Goal: Information Seeking & Learning: Learn about a topic

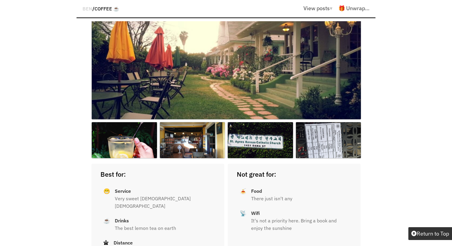
scroll to position [3843, 0]
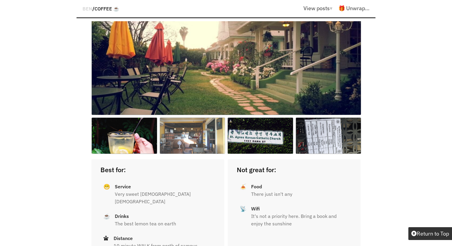
click at [201, 118] on img at bounding box center [193, 136] width 66 height 37
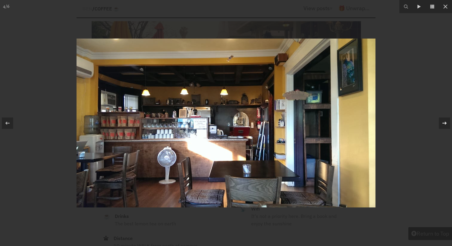
click at [439, 119] on button at bounding box center [442, 123] width 21 height 30
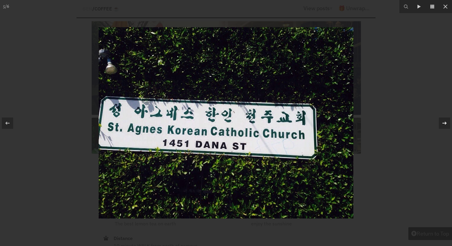
click at [442, 120] on icon at bounding box center [444, 123] width 7 height 7
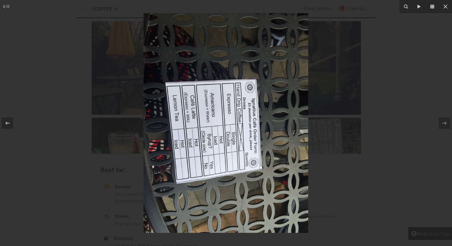
click at [379, 81] on div at bounding box center [226, 123] width 452 height 246
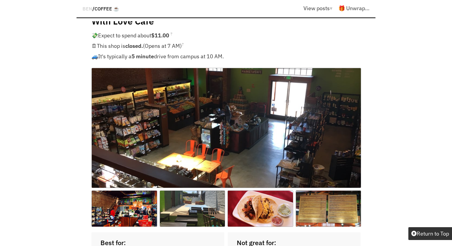
scroll to position [4509, 0]
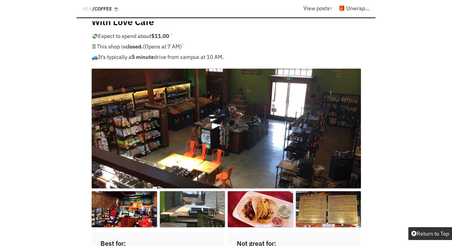
click at [279, 69] on img at bounding box center [227, 129] width 270 height 120
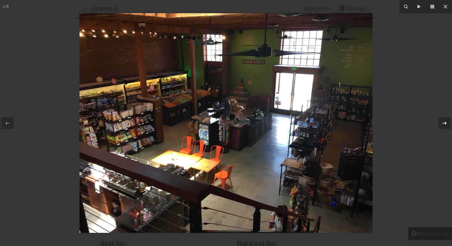
click at [448, 120] on icon at bounding box center [444, 123] width 7 height 7
click at [447, 124] on icon at bounding box center [444, 123] width 7 height 7
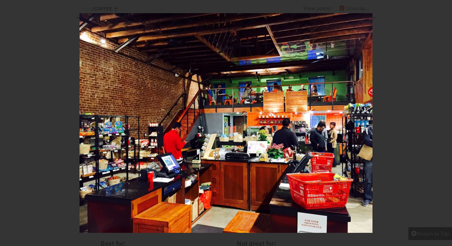
click at [447, 124] on icon at bounding box center [444, 123] width 7 height 7
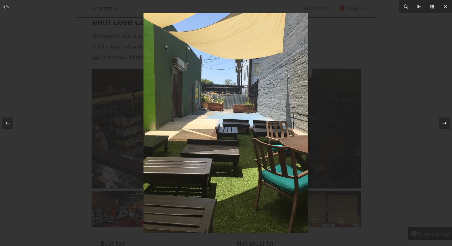
click at [447, 124] on icon at bounding box center [444, 123] width 7 height 7
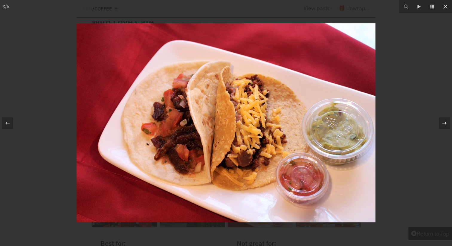
click at [447, 124] on icon at bounding box center [444, 123] width 7 height 7
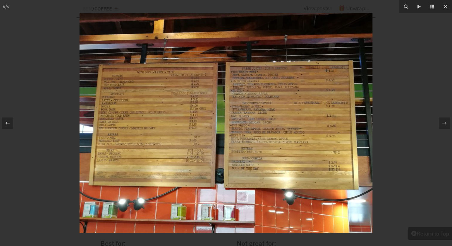
click at [429, 80] on div at bounding box center [226, 123] width 452 height 246
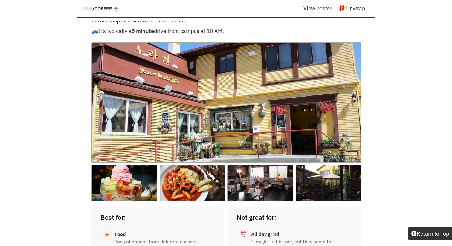
scroll to position [5208, 0]
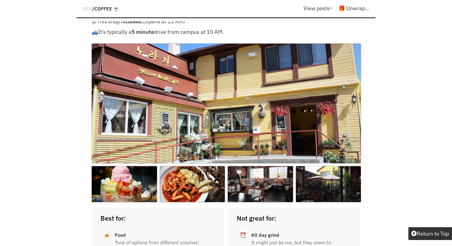
click at [273, 69] on img at bounding box center [227, 103] width 270 height 120
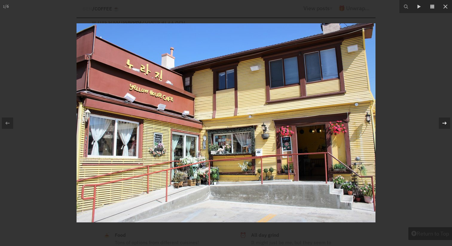
click at [444, 123] on icon at bounding box center [445, 123] width 4 height 3
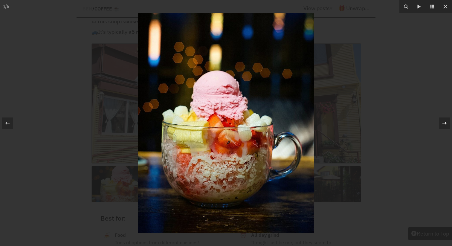
click at [444, 123] on icon at bounding box center [445, 123] width 4 height 3
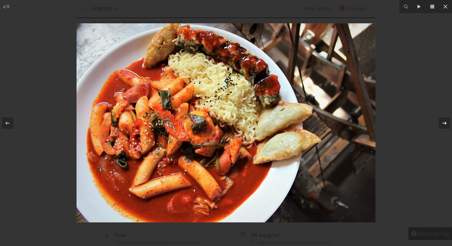
click at [444, 123] on icon at bounding box center [445, 123] width 4 height 3
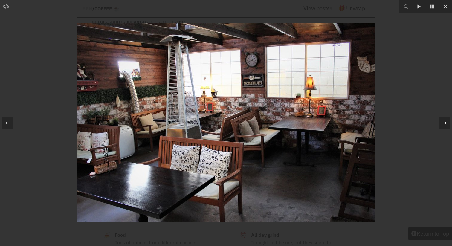
click at [444, 123] on icon at bounding box center [445, 123] width 4 height 3
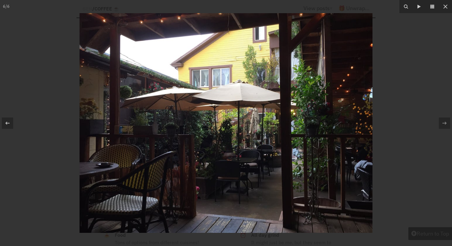
click at [424, 109] on div at bounding box center [226, 123] width 452 height 246
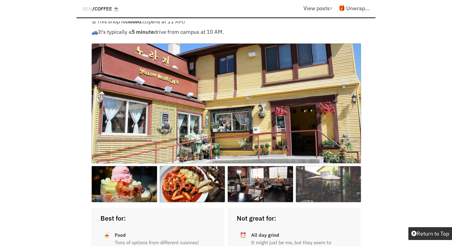
click at [355, 166] on img at bounding box center [329, 184] width 66 height 37
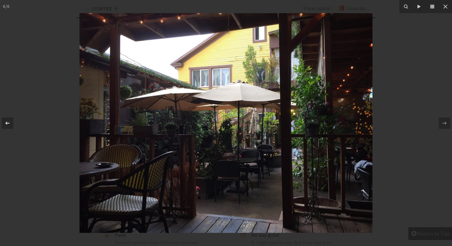
click at [10, 122] on icon at bounding box center [7, 123] width 7 height 7
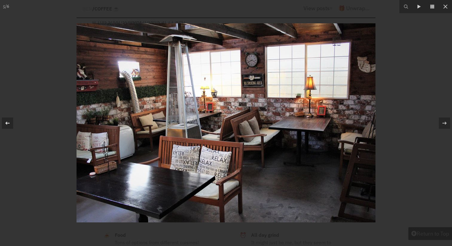
click at [10, 122] on icon at bounding box center [7, 123] width 7 height 7
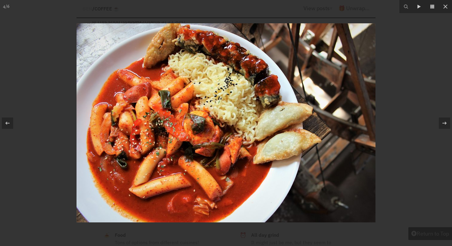
click at [13, 41] on div at bounding box center [226, 123] width 452 height 246
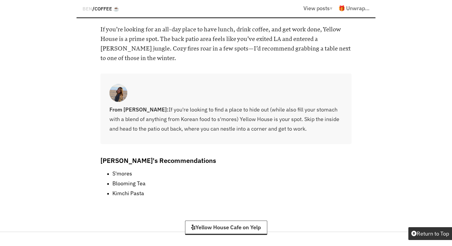
scroll to position [5549, 0]
click at [192, 224] on icon at bounding box center [194, 226] width 4 height 5
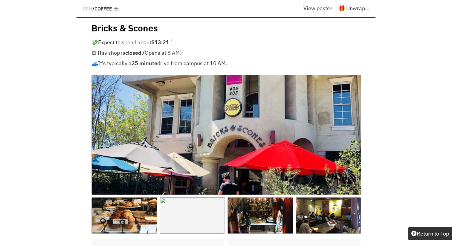
scroll to position [6877, 0]
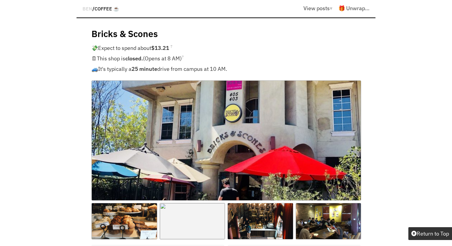
click at [187, 81] on img at bounding box center [227, 141] width 270 height 120
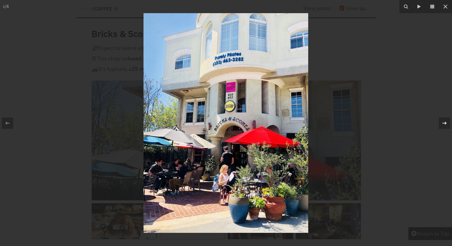
click at [438, 123] on button at bounding box center [442, 123] width 21 height 30
click at [445, 125] on icon at bounding box center [444, 123] width 7 height 7
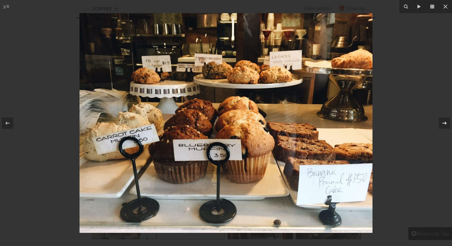
click at [445, 125] on icon at bounding box center [444, 123] width 7 height 7
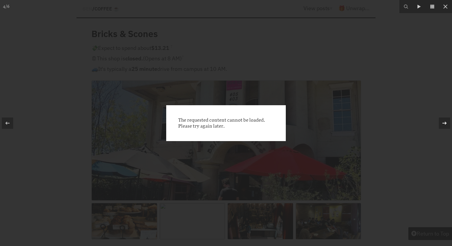
click at [445, 125] on icon at bounding box center [444, 123] width 7 height 7
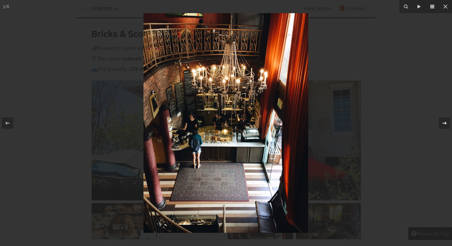
click at [444, 125] on icon at bounding box center [444, 123] width 7 height 7
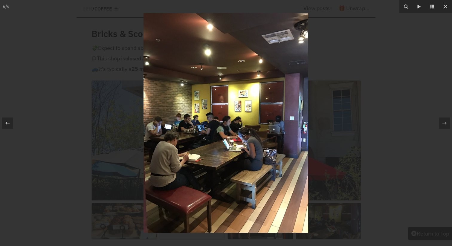
click at [413, 92] on div at bounding box center [226, 123] width 452 height 246
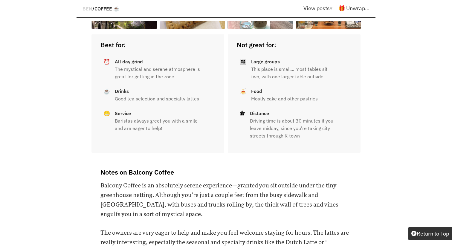
scroll to position [751, 0]
